Goal: Find specific page/section: Find specific page/section

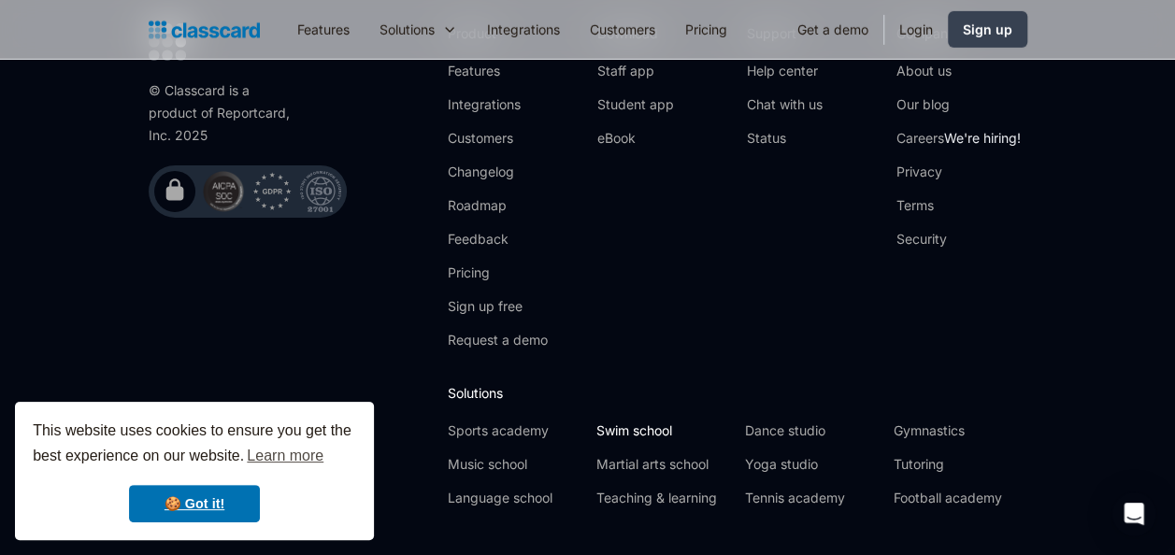
scroll to position [6290, 0]
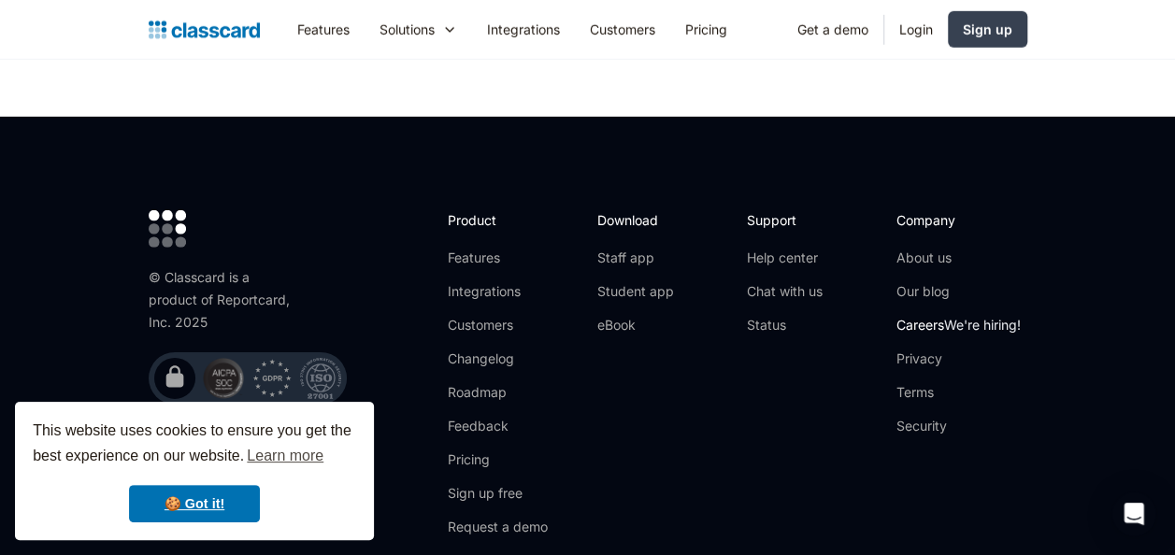
click at [925, 316] on link "Careers We're hiring!" at bounding box center [958, 325] width 124 height 19
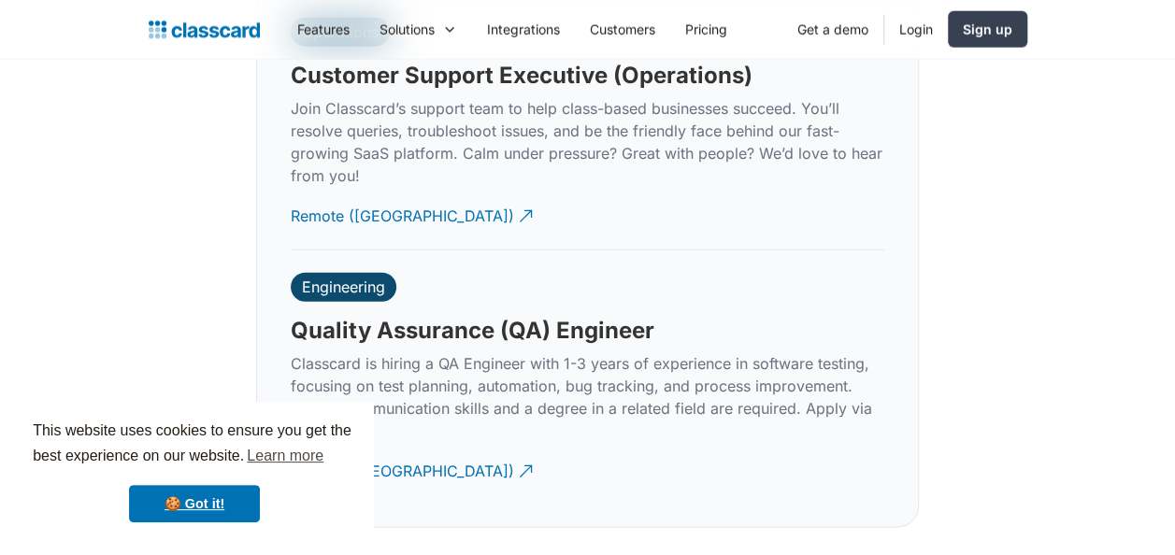
scroll to position [5864, 0]
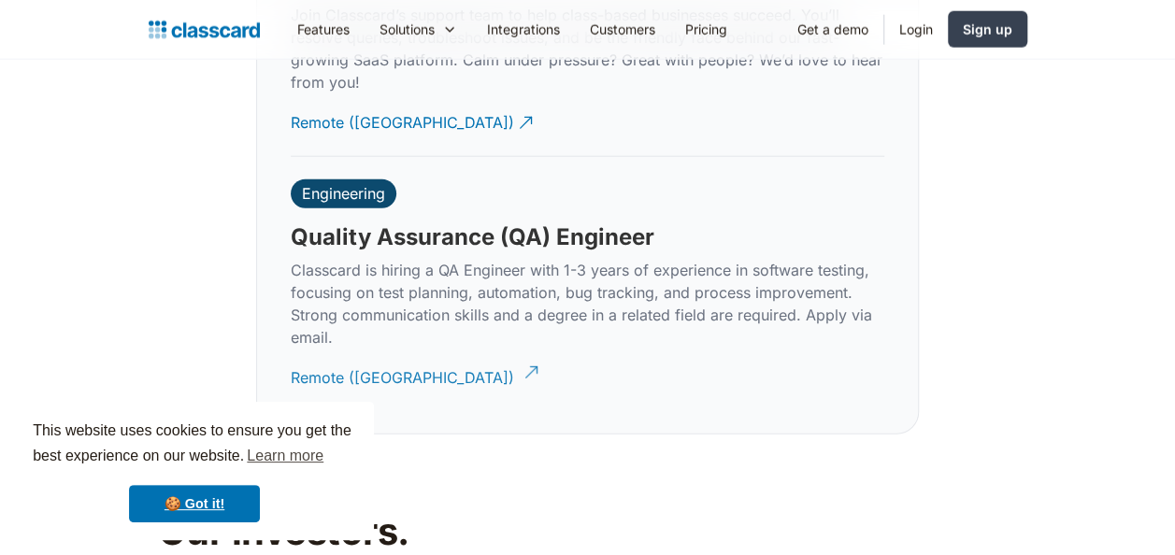
click at [384, 352] on div "Remote ([GEOGRAPHIC_DATA])" at bounding box center [402, 370] width 223 height 36
